Goal: Find specific page/section: Find specific page/section

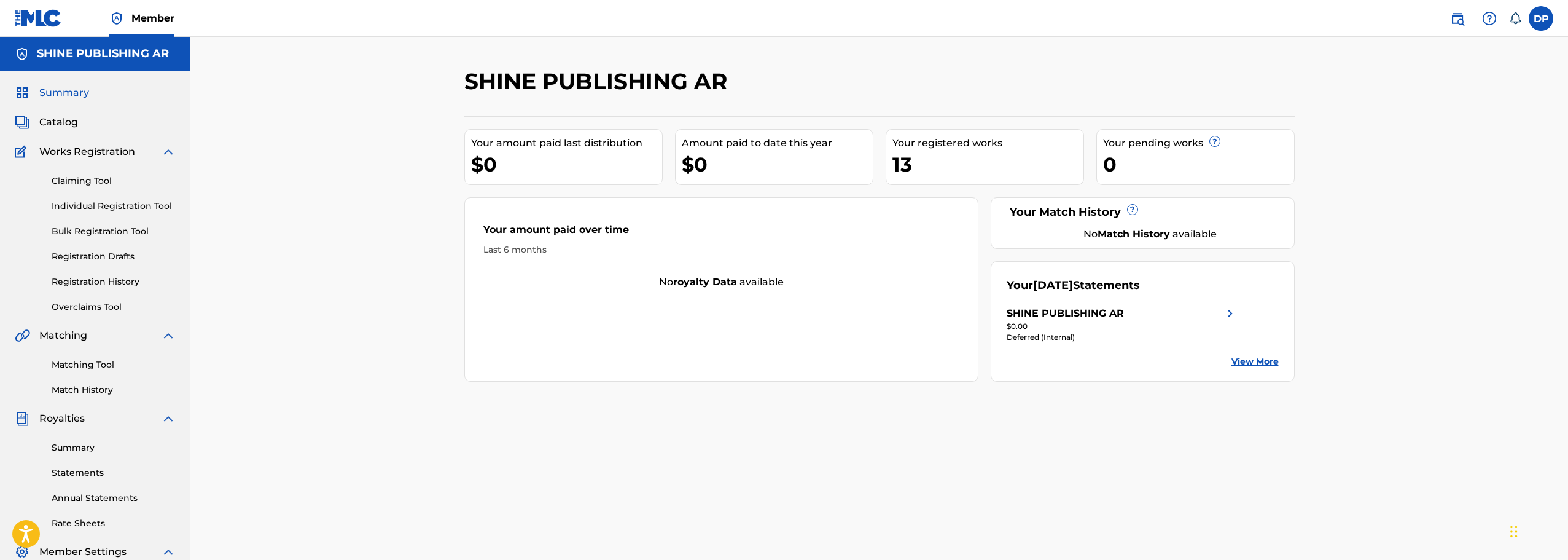
click at [62, 122] on span "Catalog" at bounding box center [58, 122] width 39 height 15
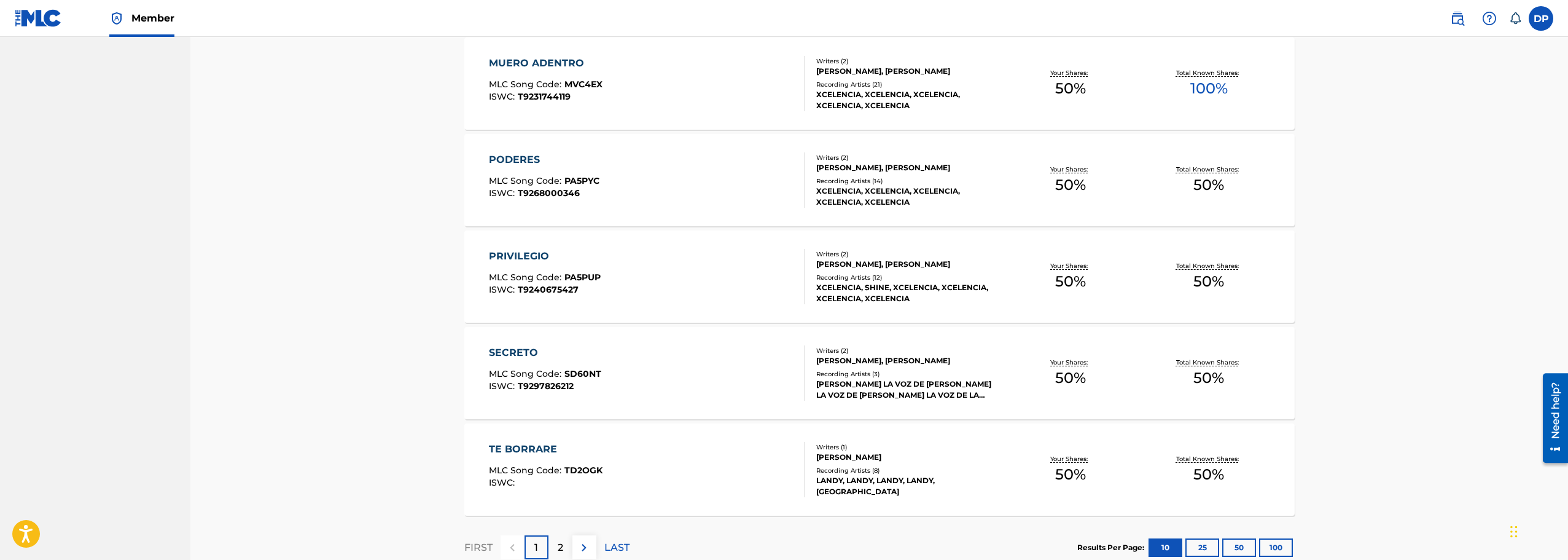
scroll to position [798, 0]
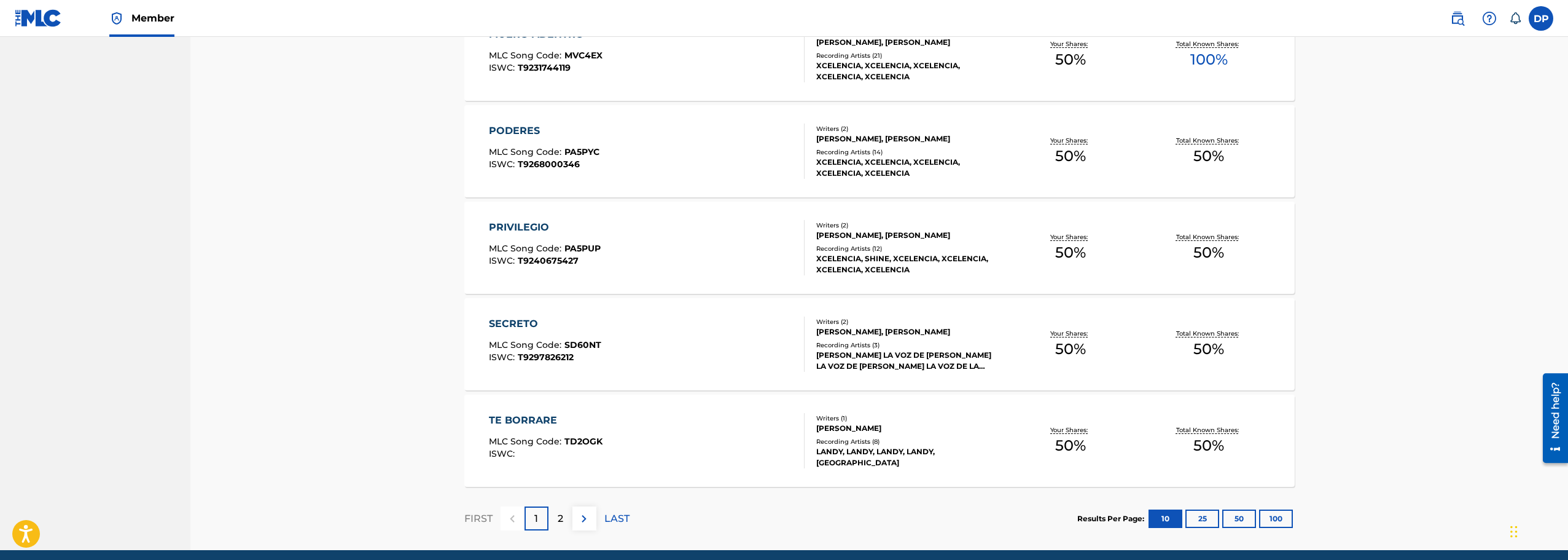
click at [587, 508] on button at bounding box center [584, 518] width 24 height 24
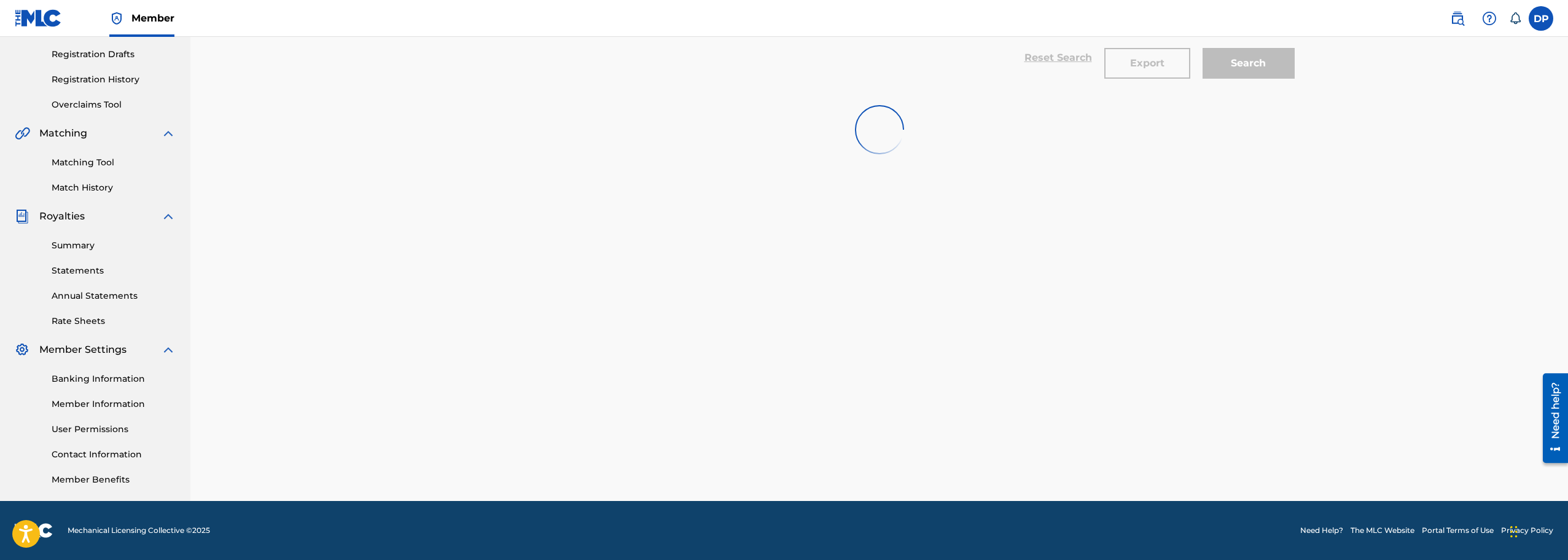
scroll to position [202, 0]
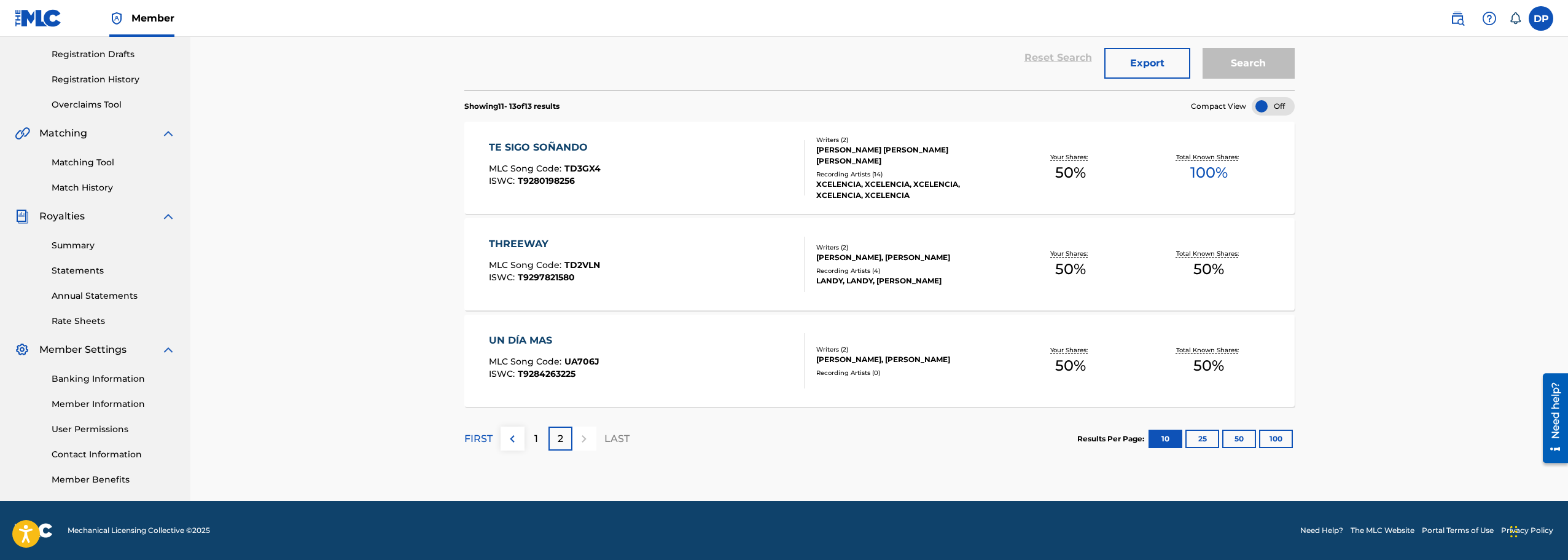
click at [511, 440] on img at bounding box center [512, 439] width 15 height 15
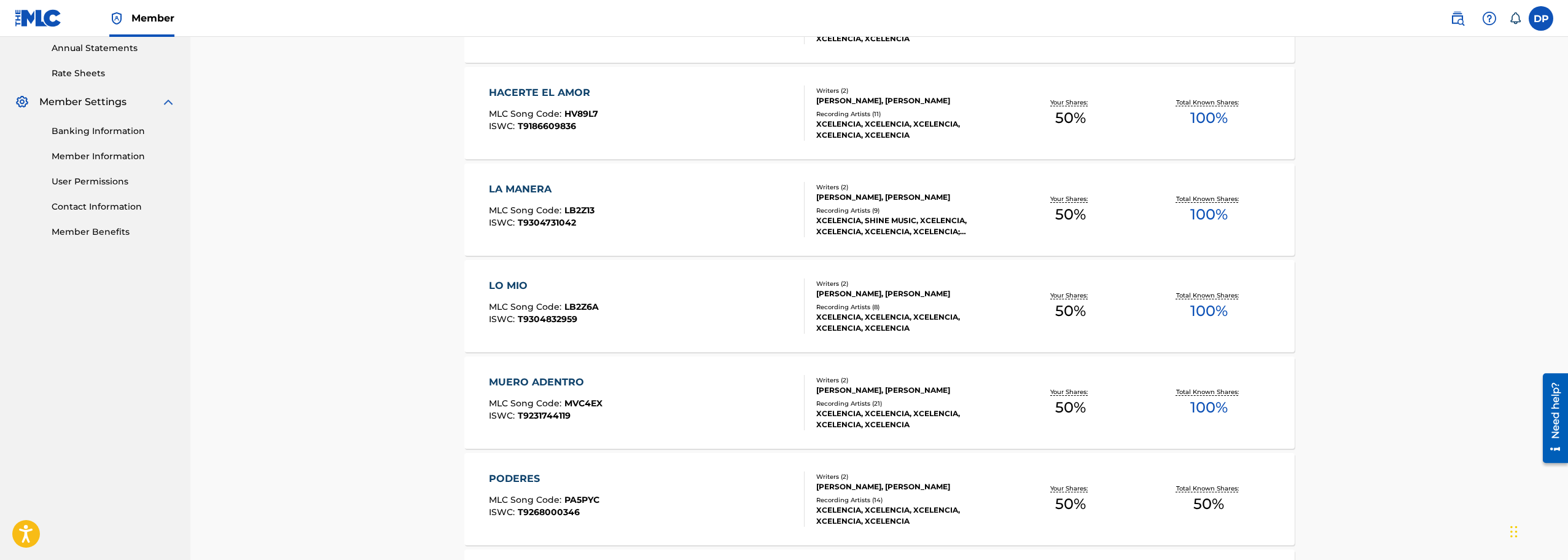
scroll to position [544, 0]
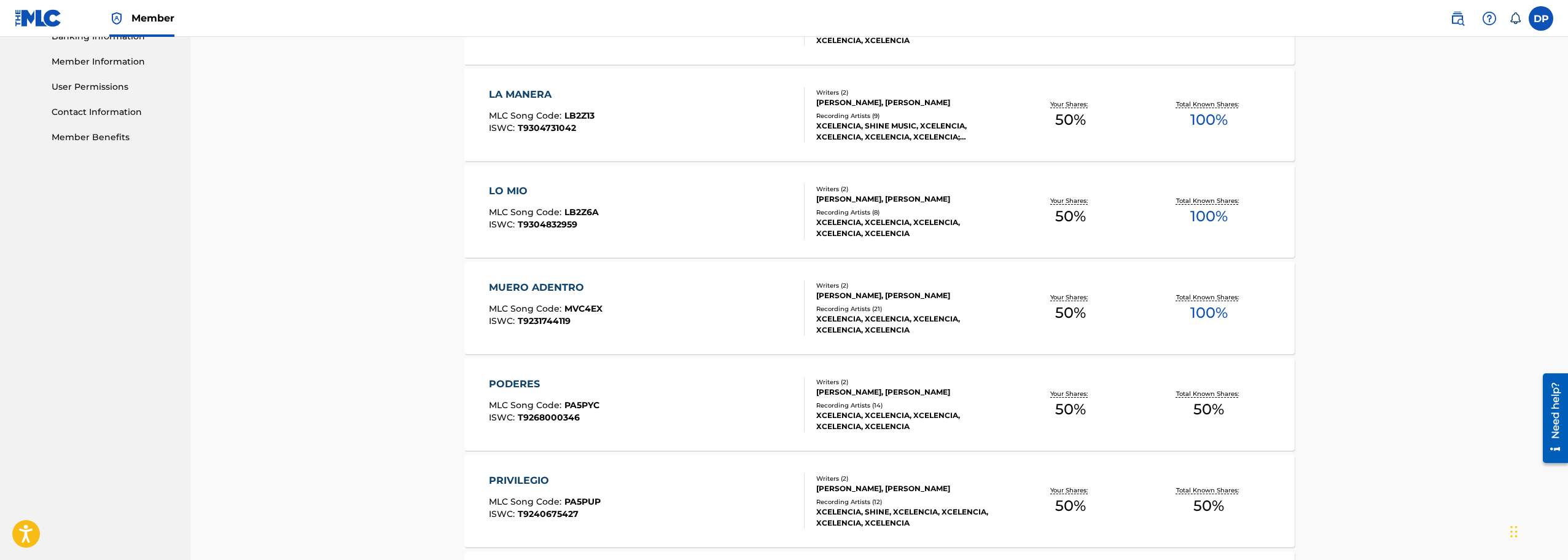
drag, startPoint x: 453, startPoint y: 343, endPoint x: 386, endPoint y: 338, distance: 67.2
click at [386, 338] on div "Catalog Register Work SearchWithCriteria63b208cb-9949-46c5-af33-57e918632f3d Wo…" at bounding box center [879, 147] width 1377 height 1310
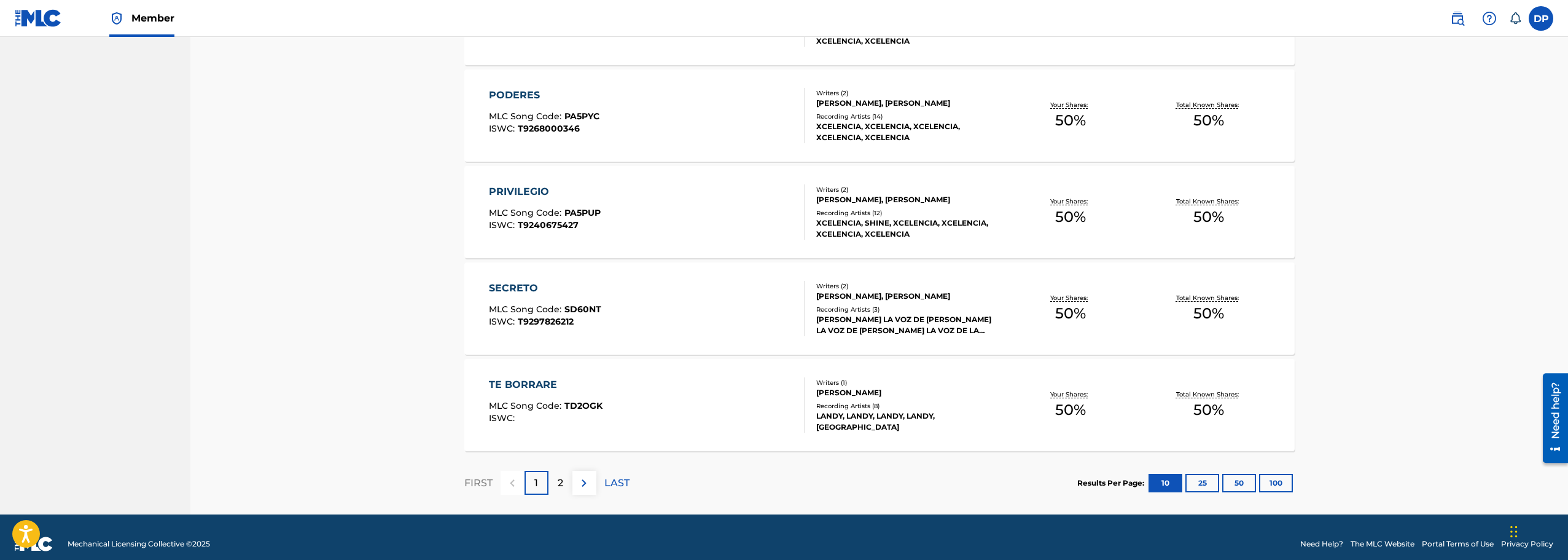
scroll to position [847, 0]
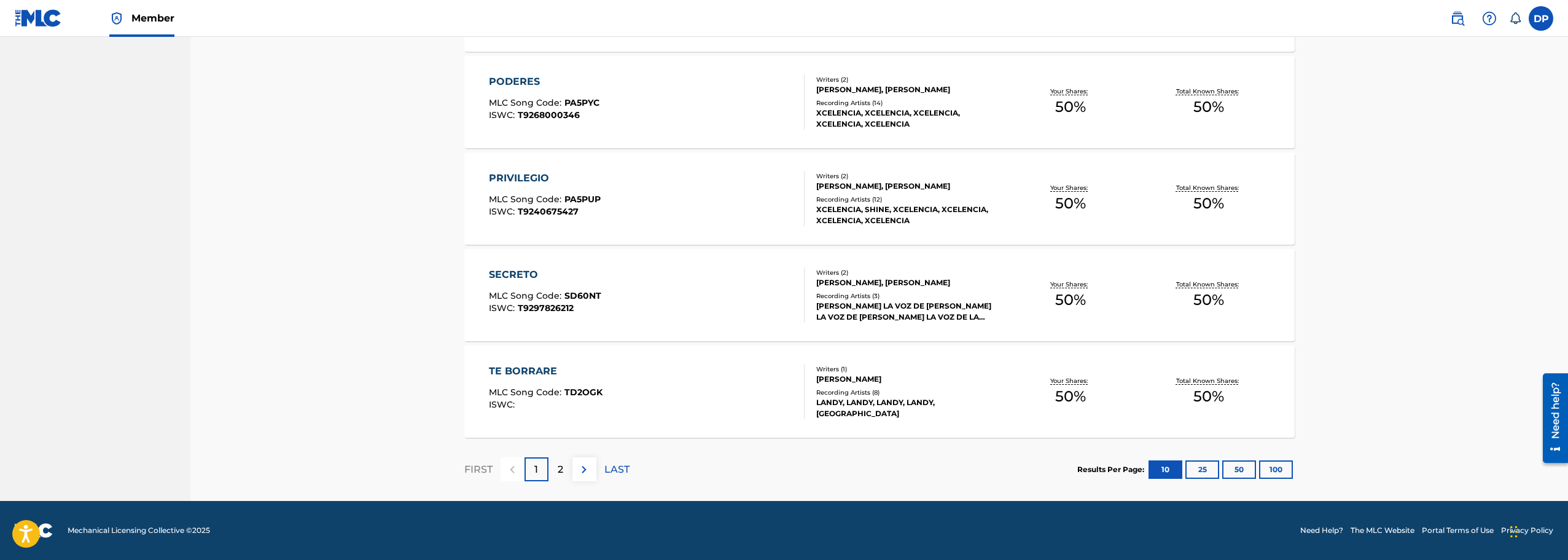
click at [586, 473] on img at bounding box center [584, 469] width 15 height 15
